Goal: Information Seeking & Learning: Learn about a topic

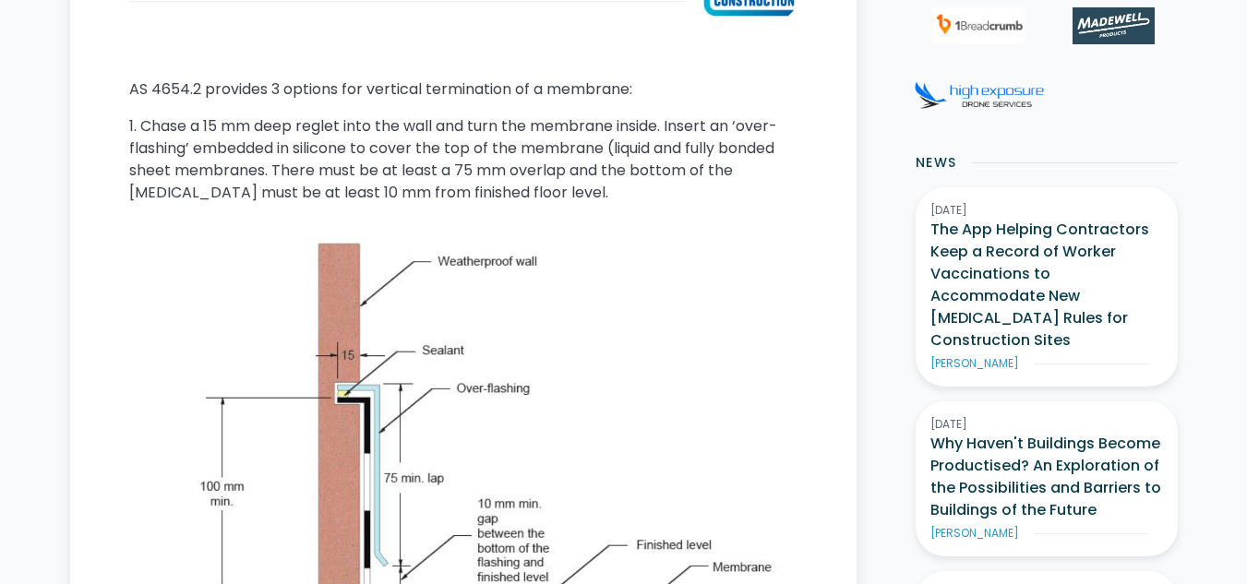
scroll to position [1203, 0]
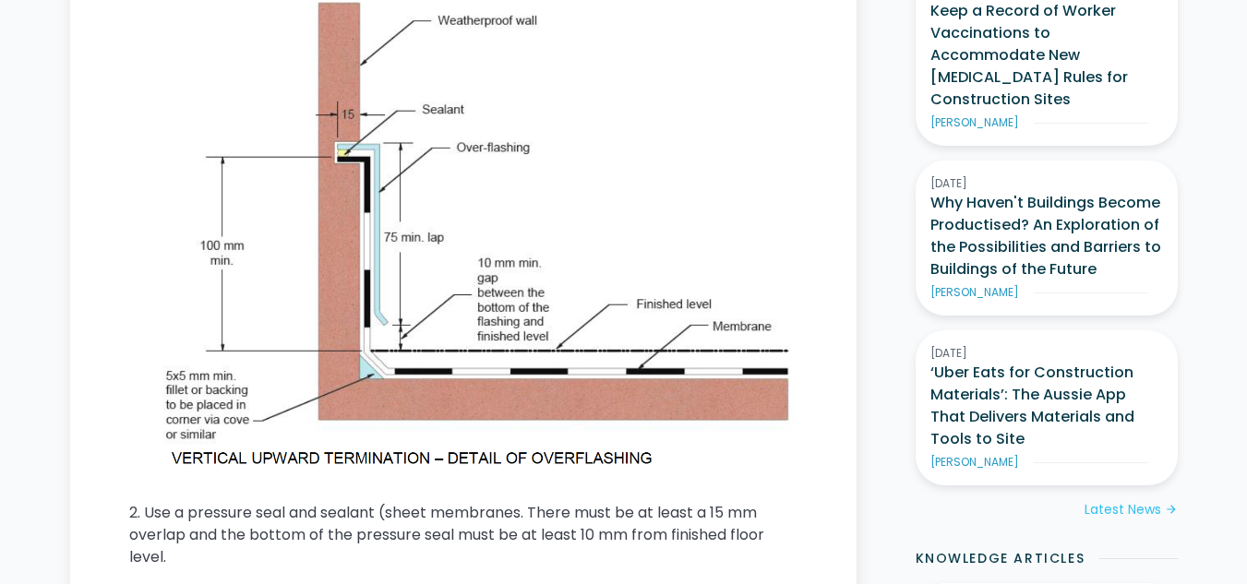
scroll to position [1200, 0]
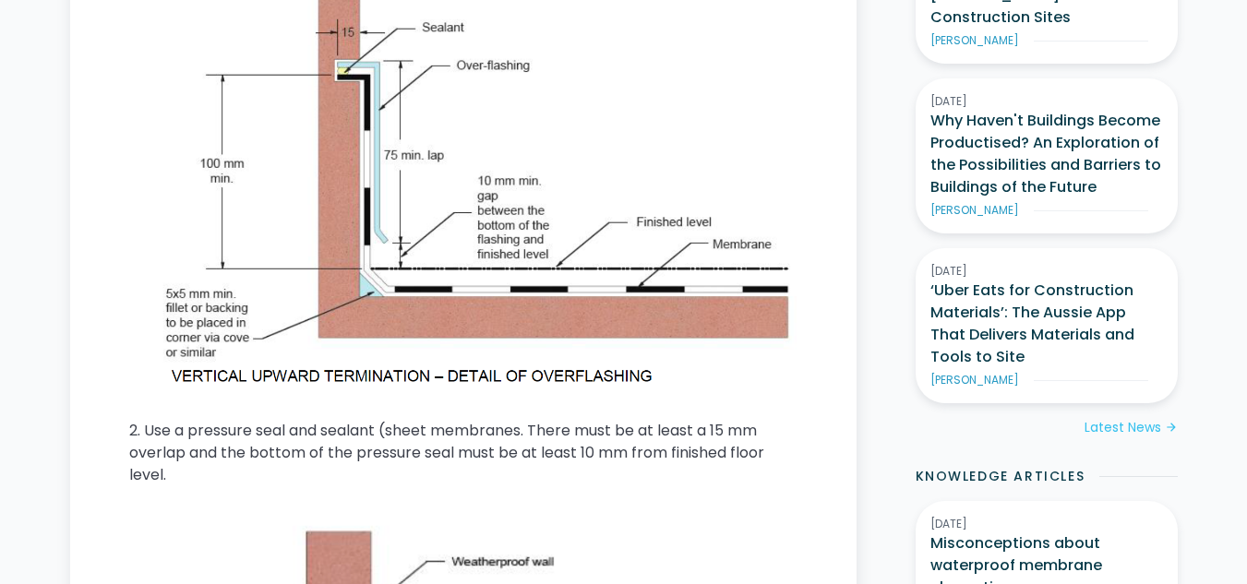
drag, startPoint x: 448, startPoint y: 143, endPoint x: 453, endPoint y: 187, distance: 44.6
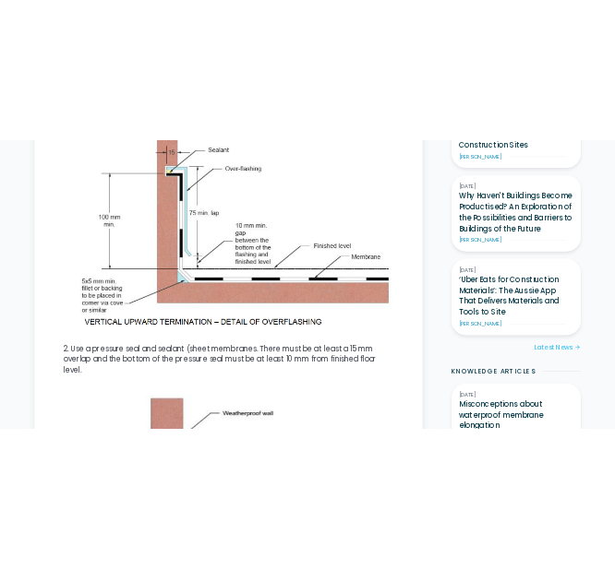
scroll to position [1265, 0]
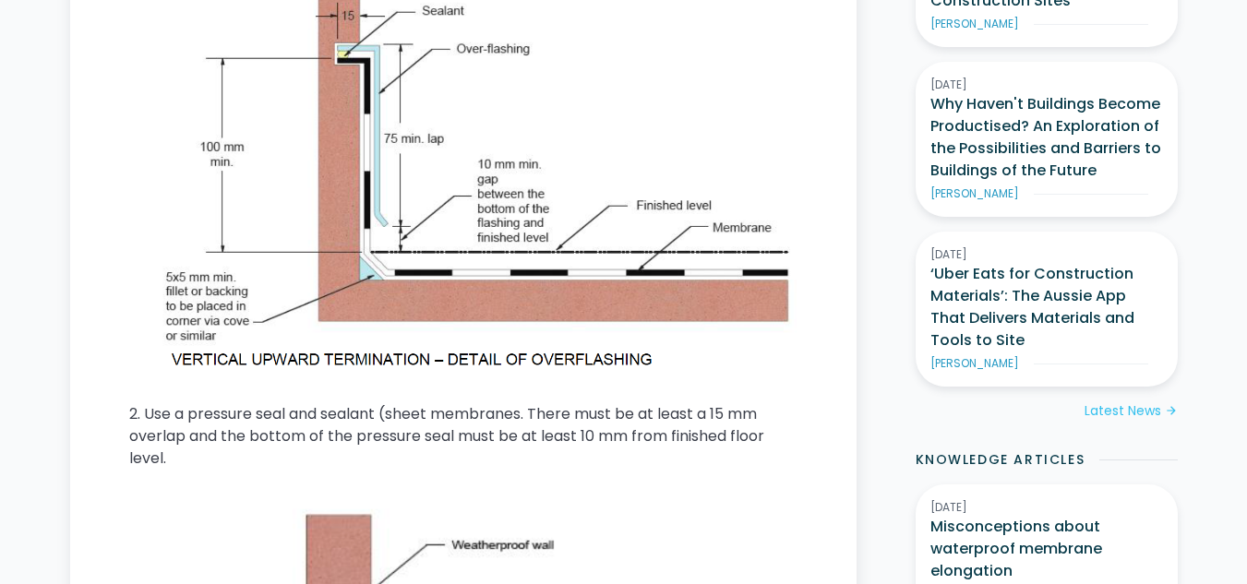
drag, startPoint x: 490, startPoint y: 237, endPoint x: 436, endPoint y: 234, distance: 54.6
click at [494, 266] on img at bounding box center [463, 134] width 668 height 480
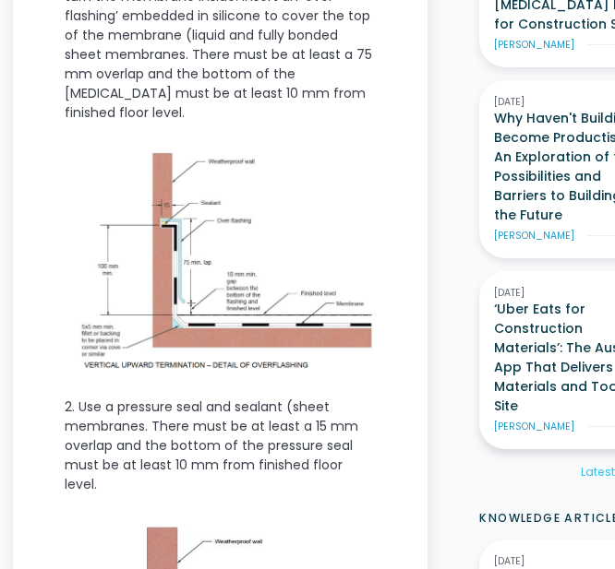
click at [505, 286] on div "[DATE]" at bounding box center [571, 293] width 155 height 15
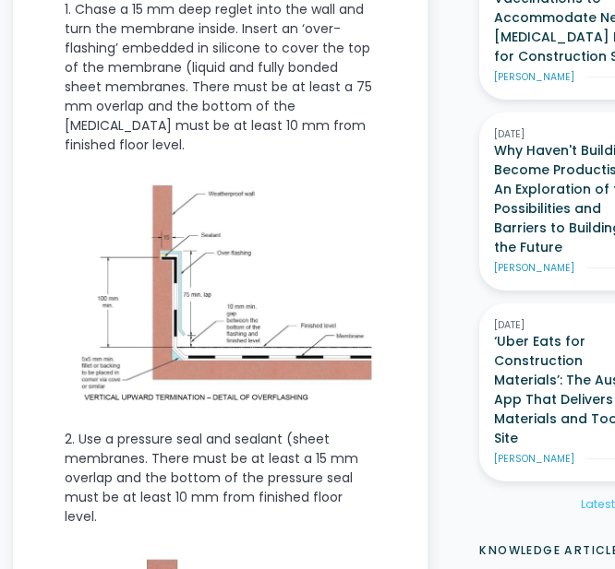
scroll to position [1265, 0]
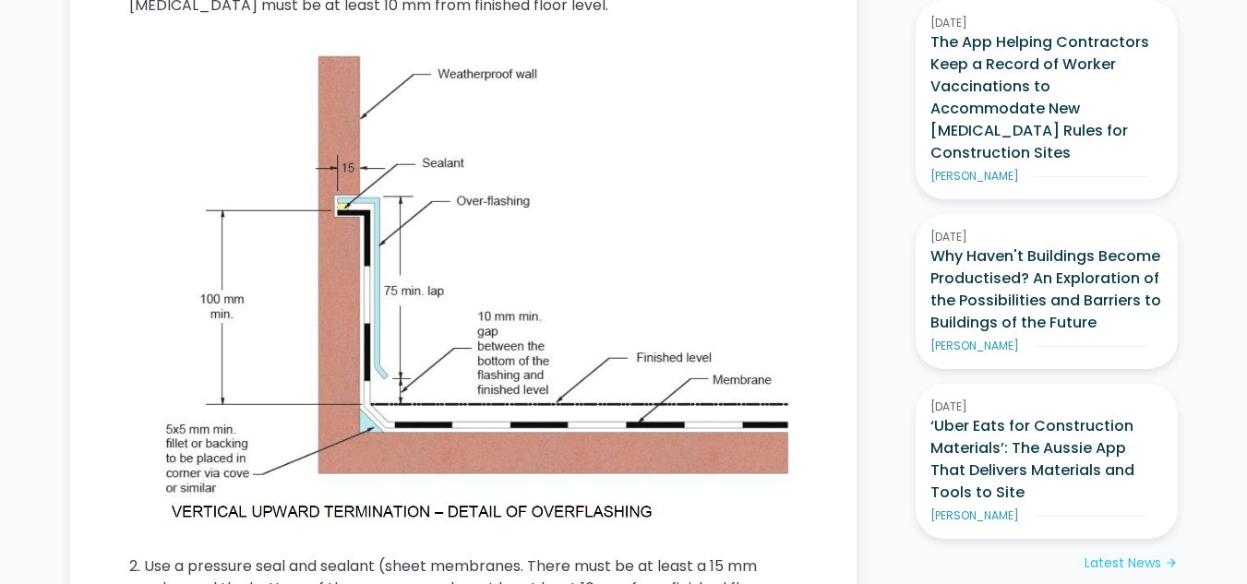
scroll to position [1081, 0]
